Goal: Navigation & Orientation: Find specific page/section

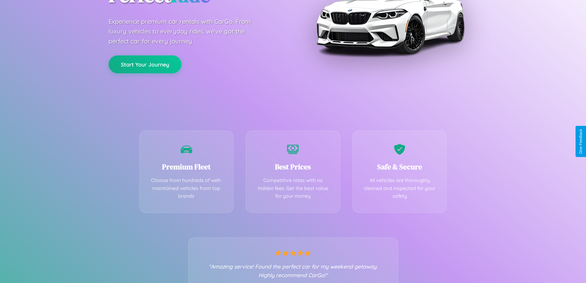
scroll to position [121, 0]
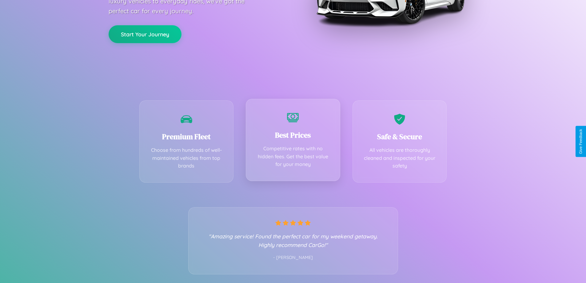
click at [293, 141] on div "Best Prices Competitive rates with no hidden fees. Get the best value for your …" at bounding box center [293, 140] width 94 height 82
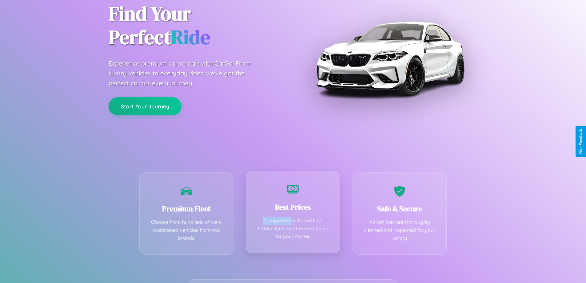
scroll to position [0, 0]
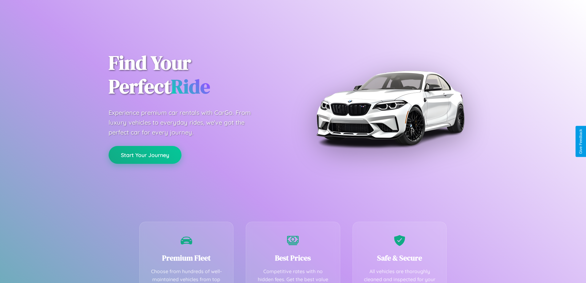
click at [145, 155] on button "Start Your Journey" at bounding box center [145, 155] width 73 height 18
click at [145, 154] on button "Start Your Journey" at bounding box center [145, 155] width 73 height 18
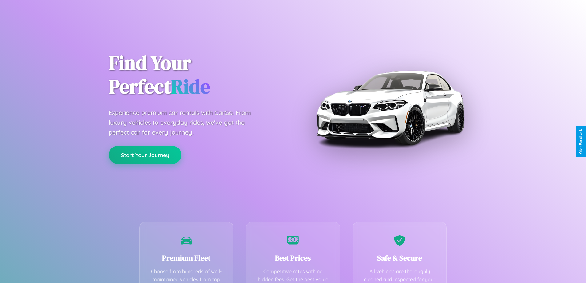
click at [145, 154] on button "Start Your Journey" at bounding box center [145, 155] width 73 height 18
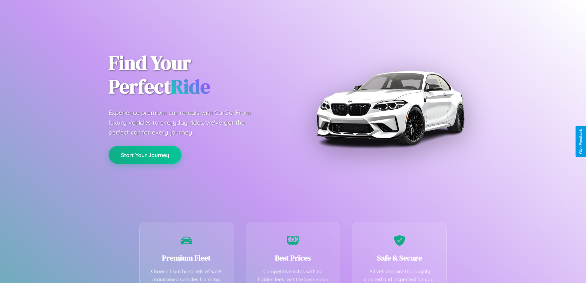
click at [145, 154] on button "Start Your Journey" at bounding box center [145, 155] width 73 height 18
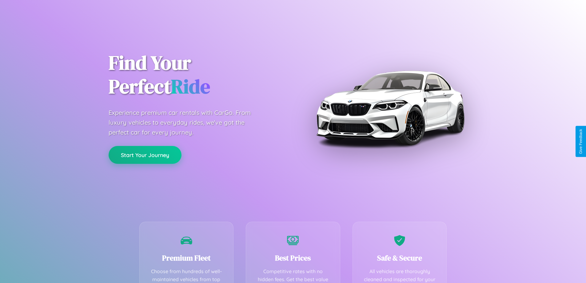
click at [145, 154] on button "Start Your Journey" at bounding box center [145, 155] width 73 height 18
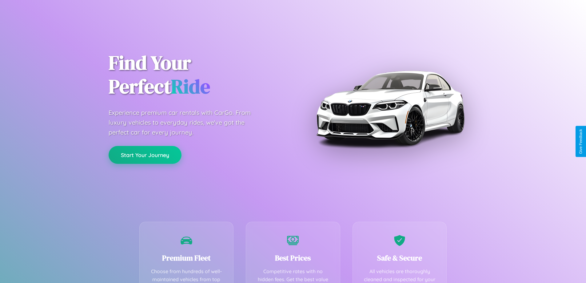
click at [145, 154] on button "Start Your Journey" at bounding box center [145, 155] width 73 height 18
